Goal: Task Accomplishment & Management: Manage account settings

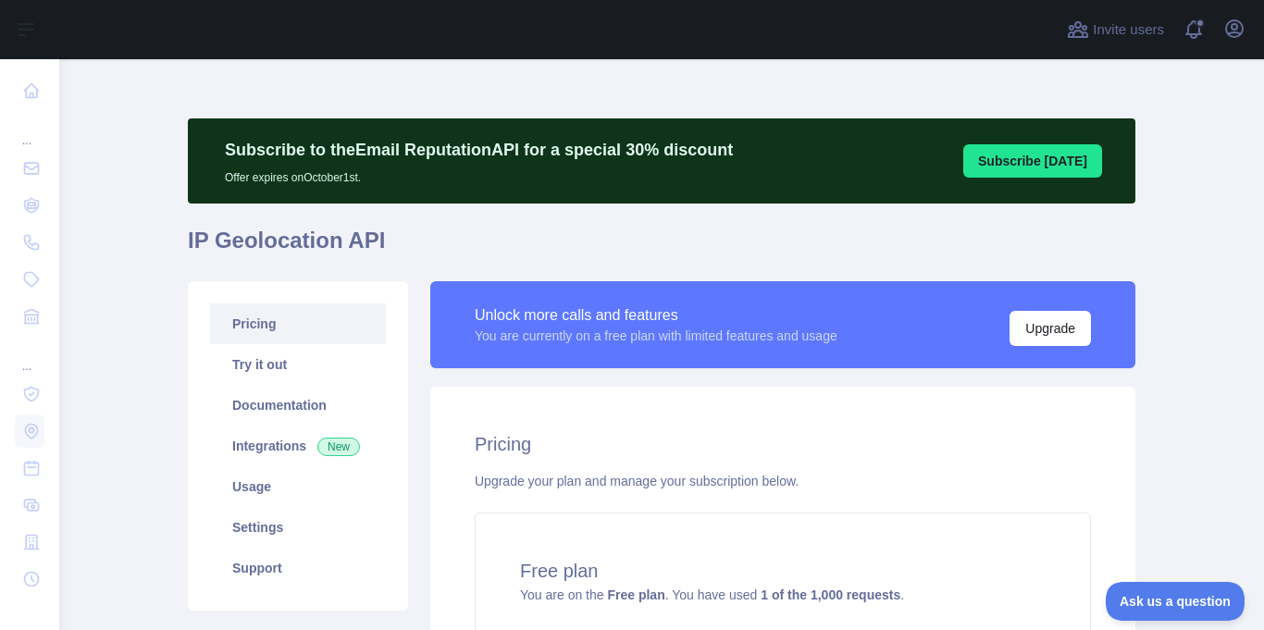
scroll to position [93, 0]
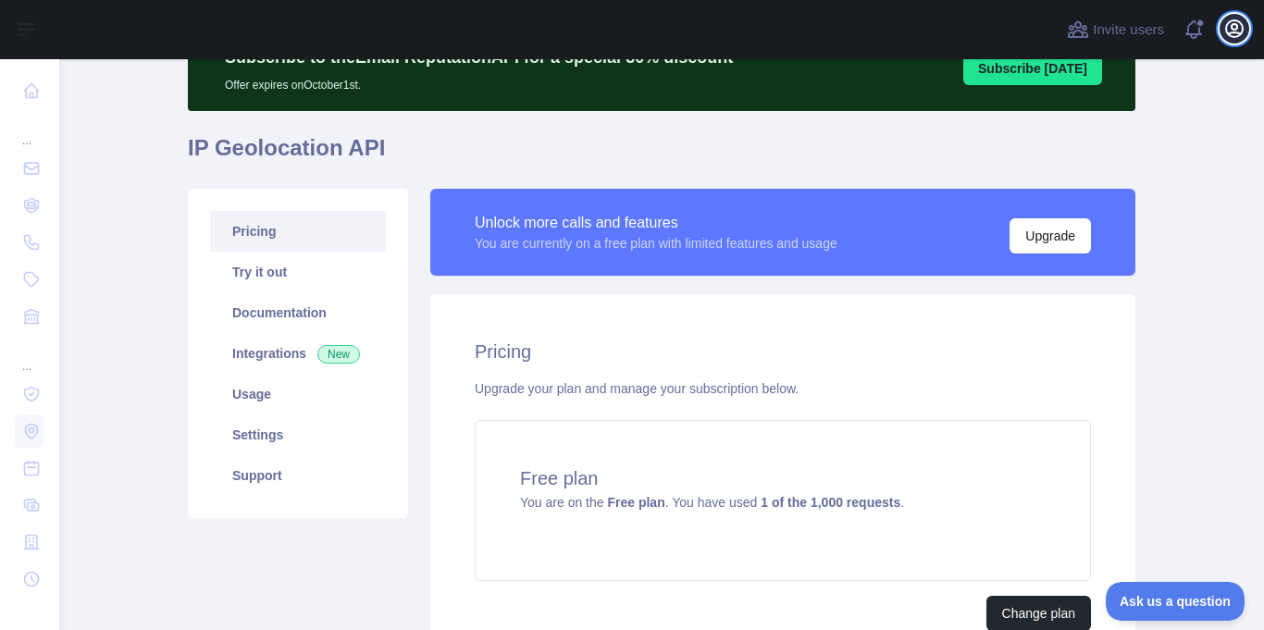
click at [1234, 37] on icon "button" at bounding box center [1234, 28] width 17 height 17
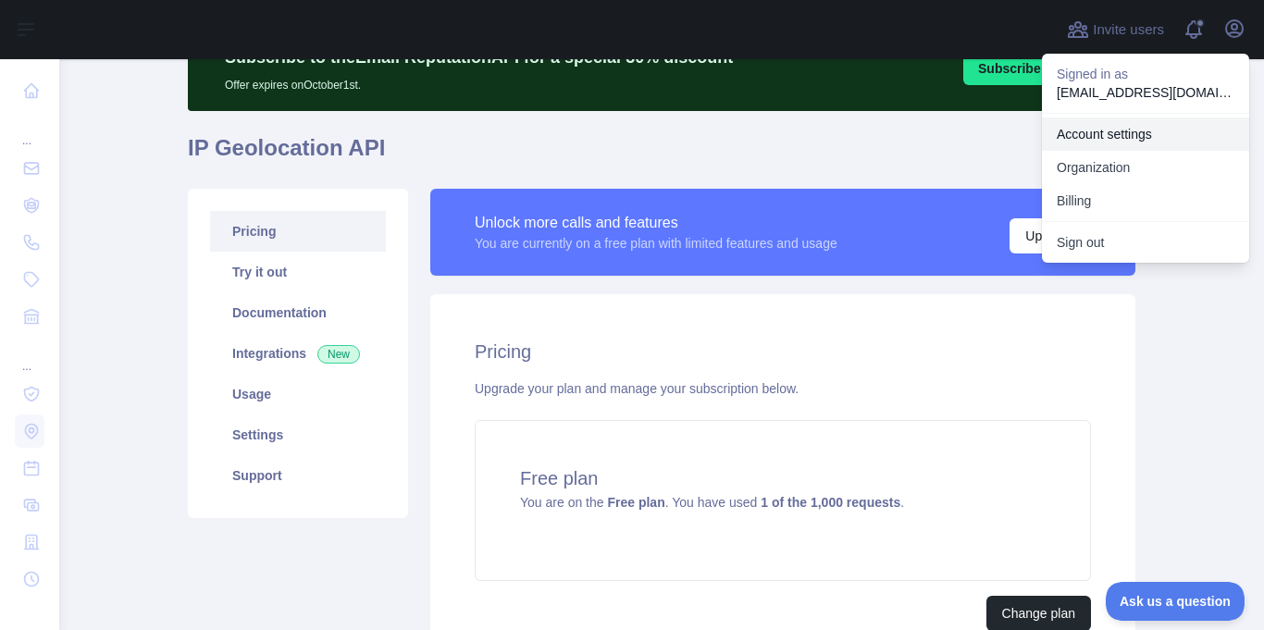
click at [1123, 132] on link "Account settings" at bounding box center [1145, 133] width 207 height 33
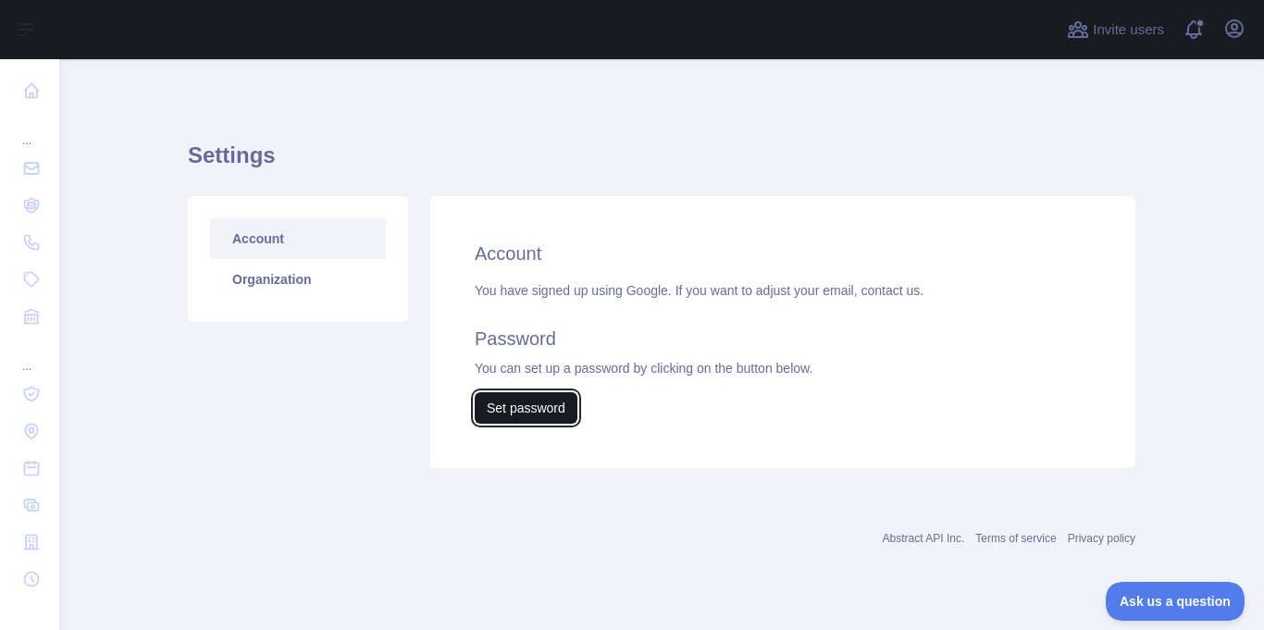
click at [535, 410] on button "Set password" at bounding box center [526, 407] width 103 height 31
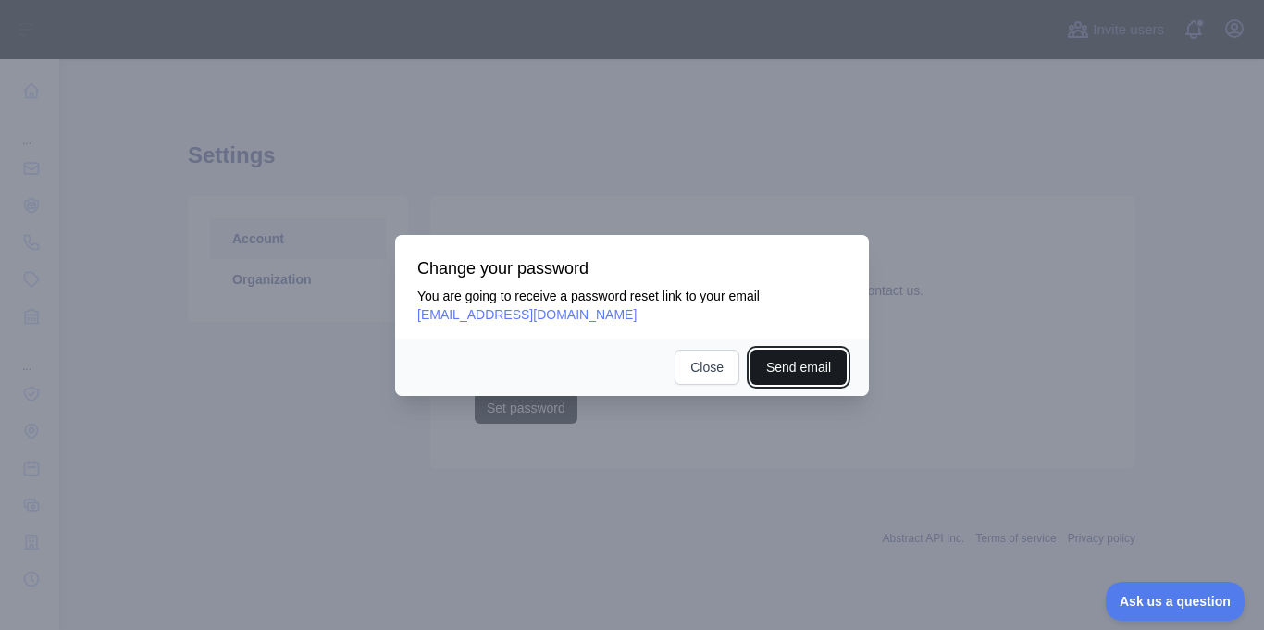
click at [807, 366] on button "Send email" at bounding box center [798, 367] width 96 height 35
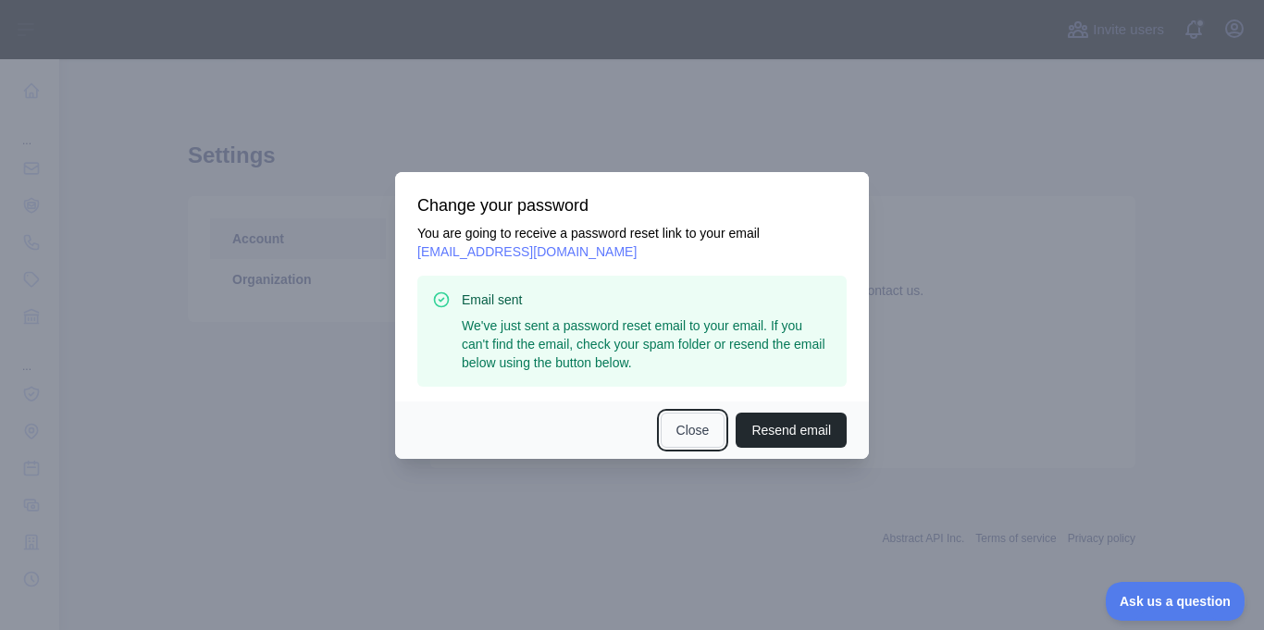
click at [686, 428] on button "Close" at bounding box center [693, 430] width 65 height 35
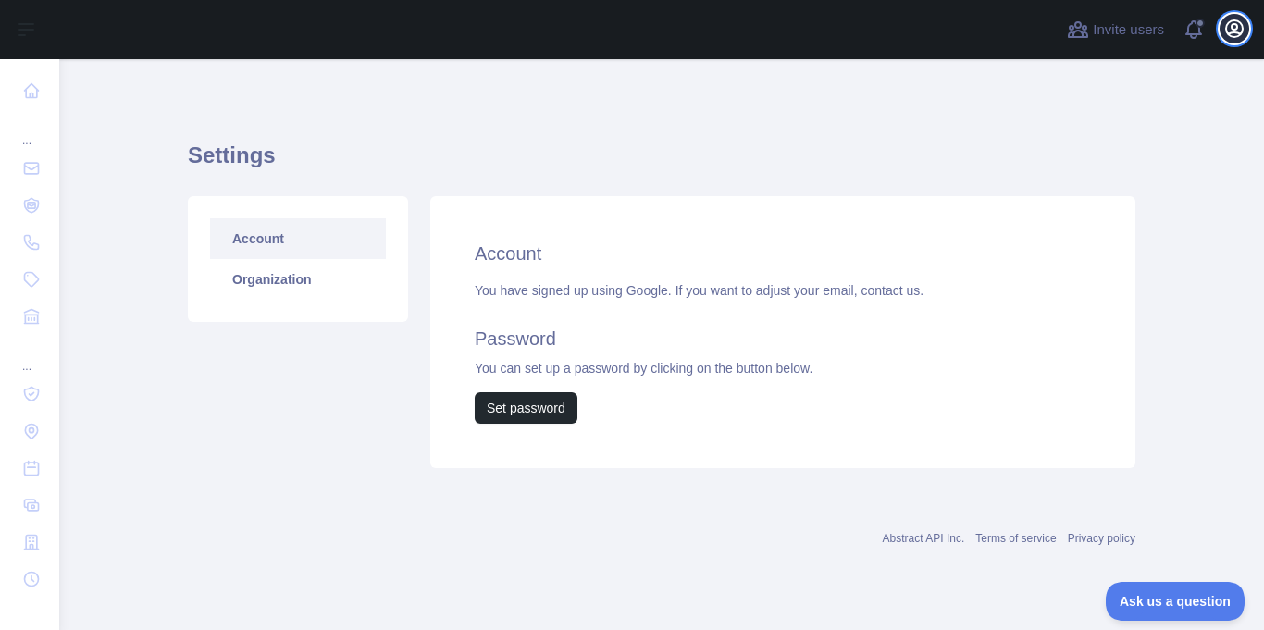
click at [1224, 29] on icon "button" at bounding box center [1234, 29] width 22 height 22
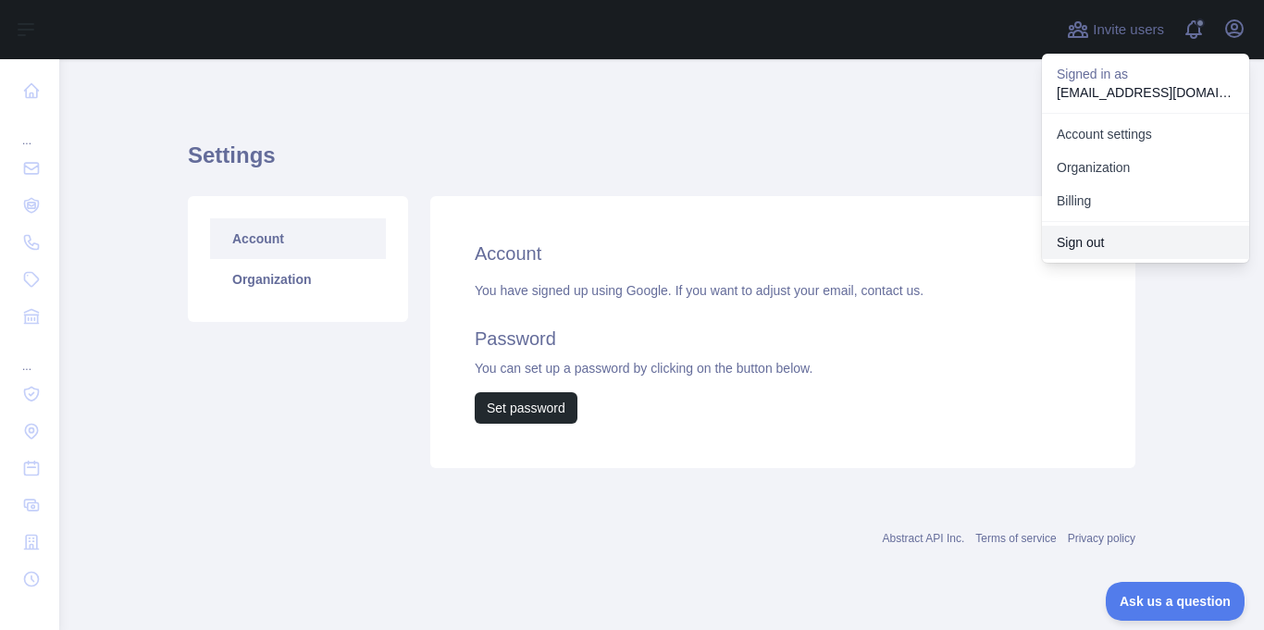
click at [1085, 247] on button "Sign out" at bounding box center [1145, 242] width 207 height 33
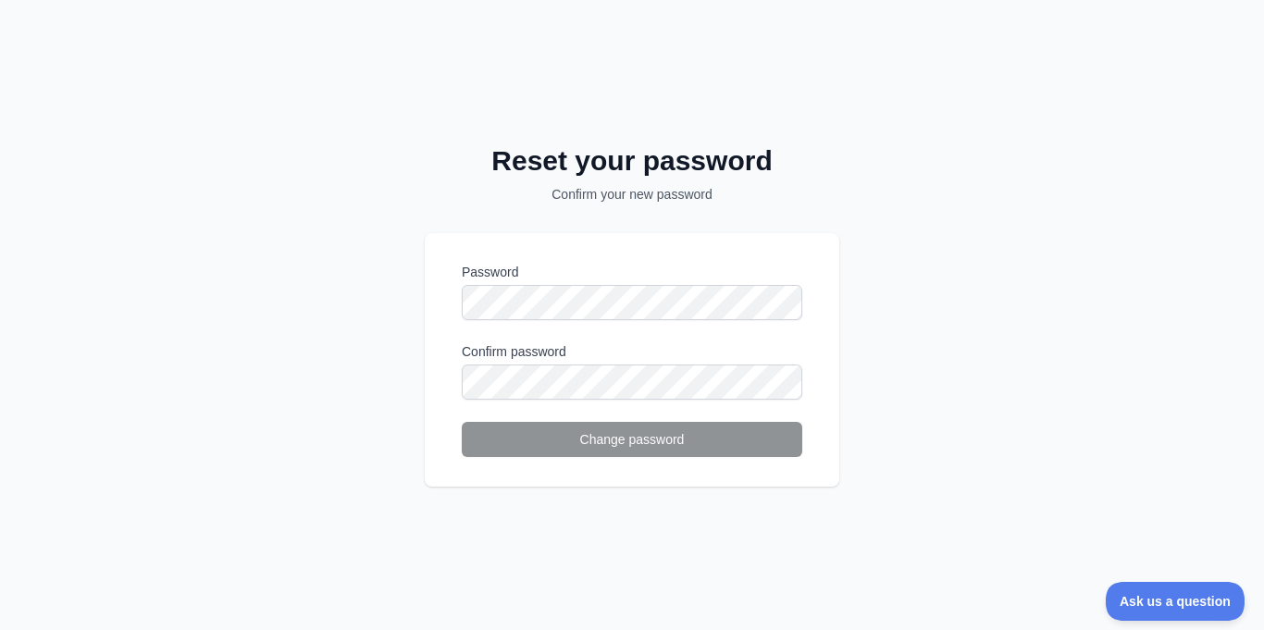
click at [950, 98] on div "Reset your password Confirm your new password Password Confirm password Change …" at bounding box center [632, 315] width 1264 height 630
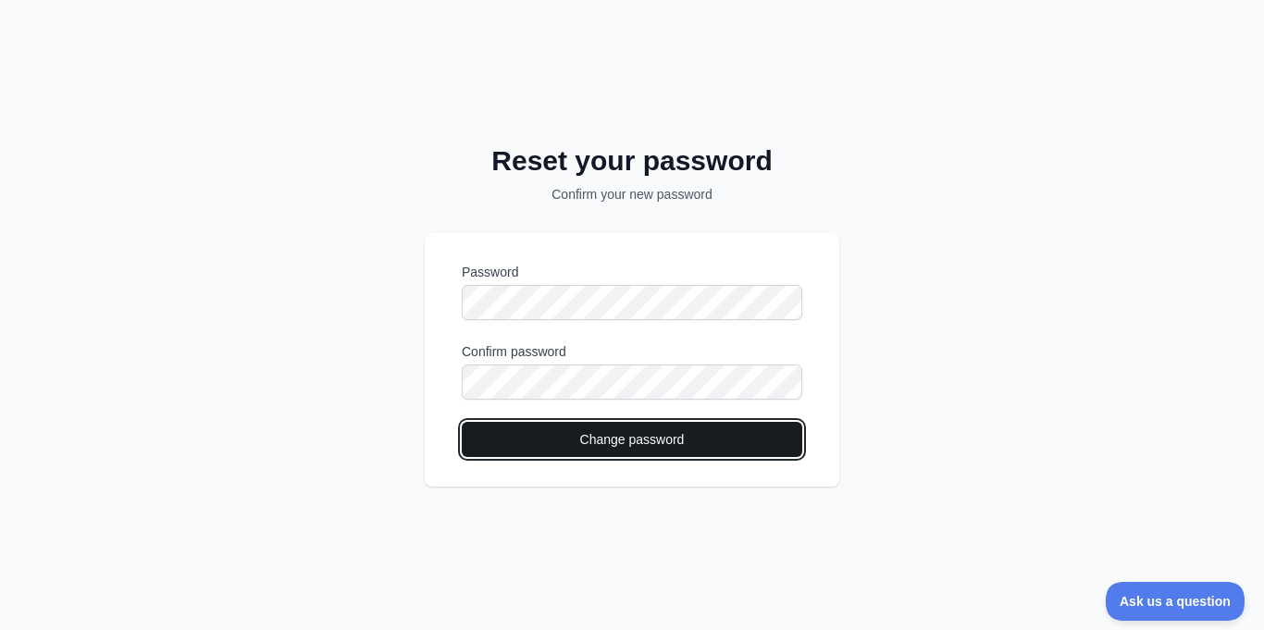
click at [687, 442] on button "Change password" at bounding box center [632, 439] width 340 height 35
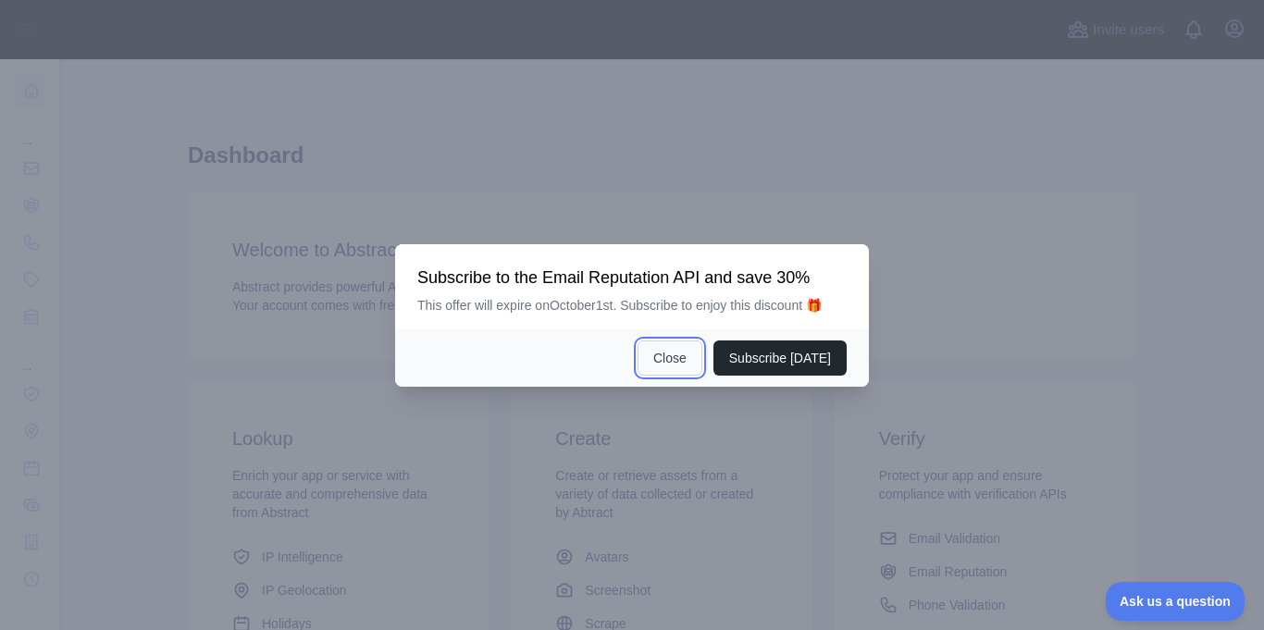
click at [692, 358] on button "Close" at bounding box center [669, 357] width 65 height 35
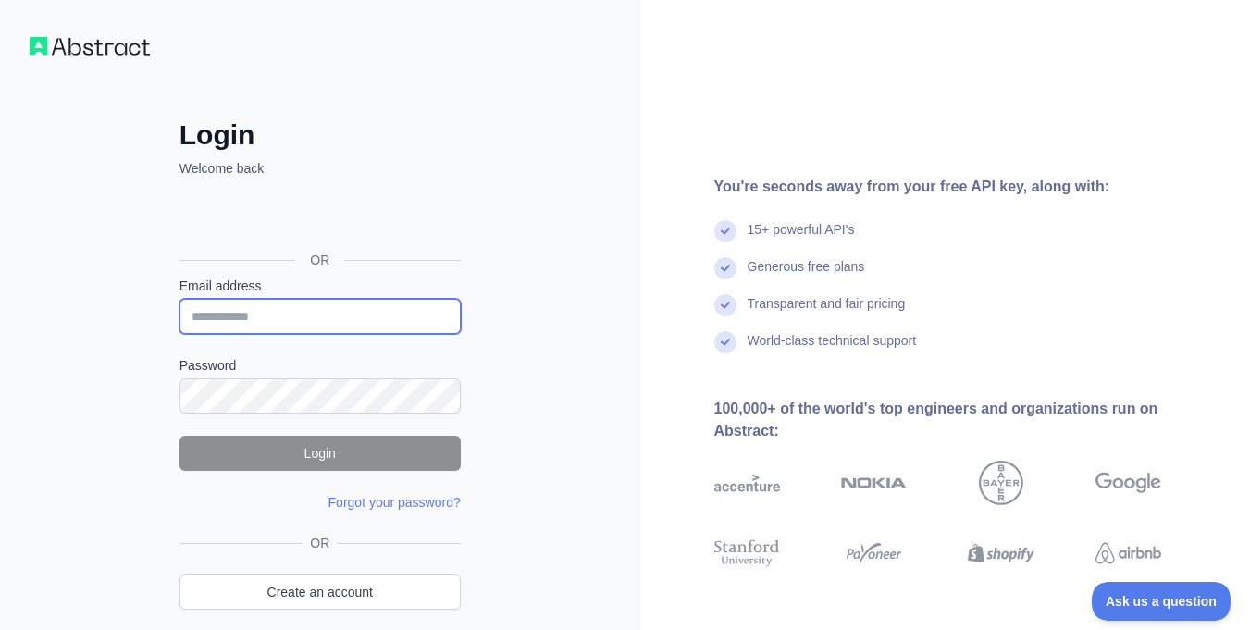
click at [318, 318] on input "Email address" at bounding box center [319, 316] width 281 height 35
paste input "**********"
type input "**********"
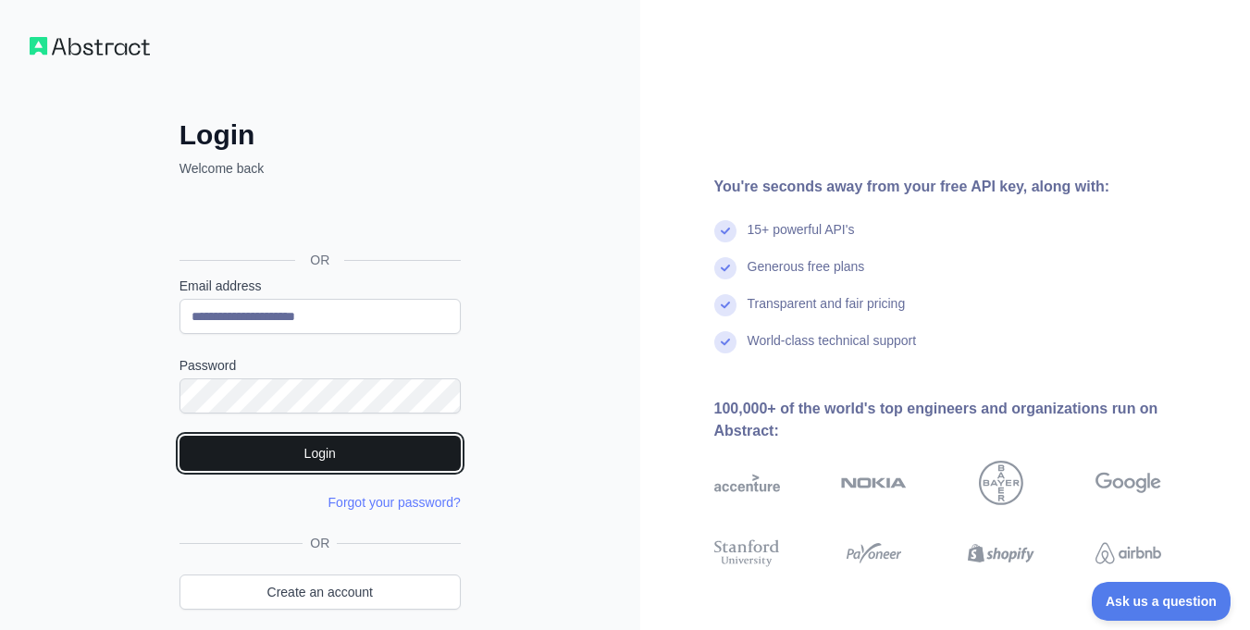
click at [367, 462] on button "Login" at bounding box center [319, 453] width 281 height 35
